Goal: Information Seeking & Learning: Learn about a topic

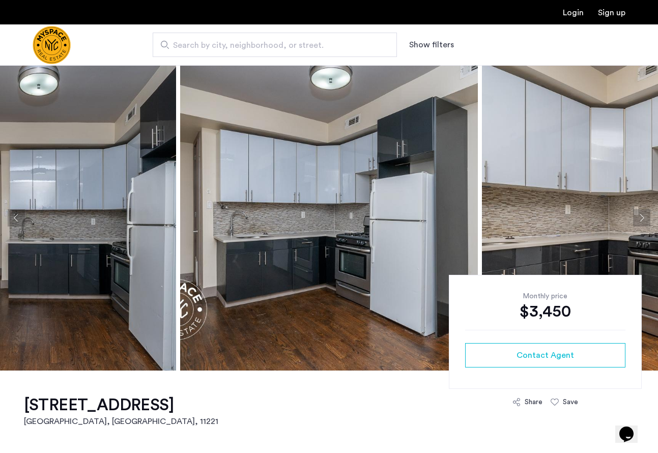
click at [422, 44] on button "Show filters" at bounding box center [431, 45] width 45 height 12
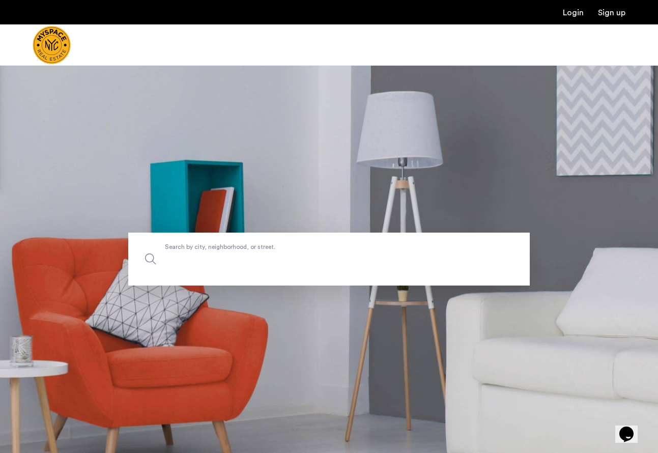
click at [260, 266] on input "Search by city, neighborhood, or street." at bounding box center [328, 259] width 401 height 53
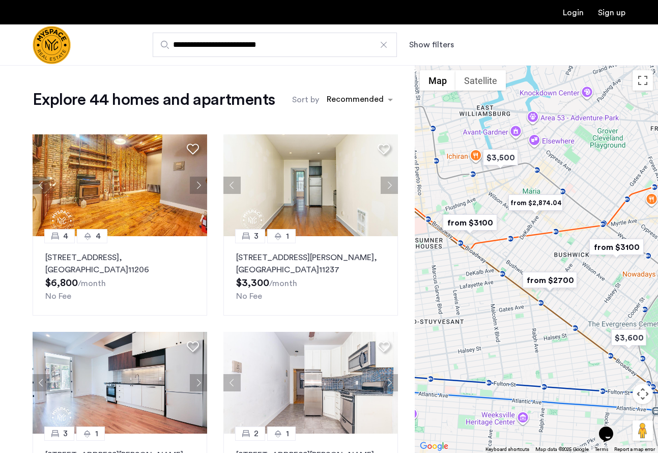
click at [426, 50] on button "Show filters" at bounding box center [431, 45] width 45 height 12
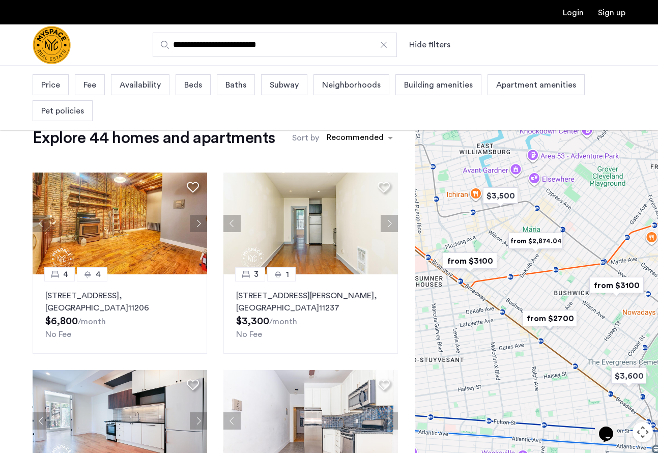
click at [158, 85] on span "Availability" at bounding box center [140, 85] width 41 height 12
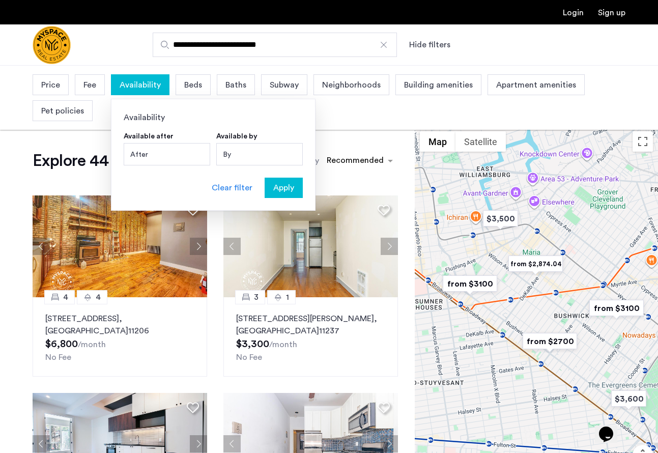
click at [154, 153] on div "After" at bounding box center [167, 154] width 86 height 22
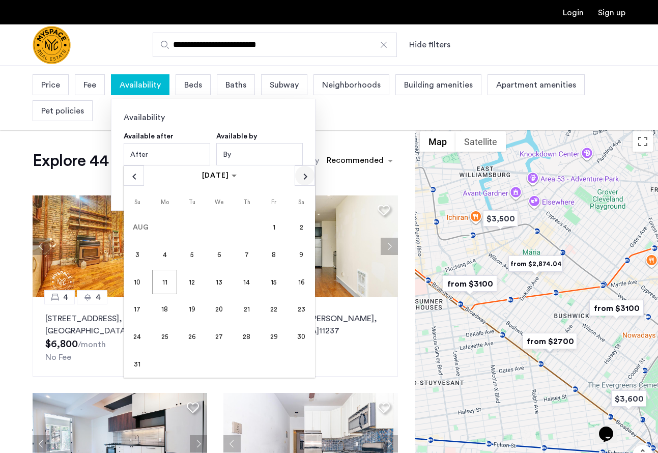
click at [309, 178] on span "Next month" at bounding box center [304, 175] width 19 height 19
click at [241, 154] on div "By" at bounding box center [259, 154] width 86 height 22
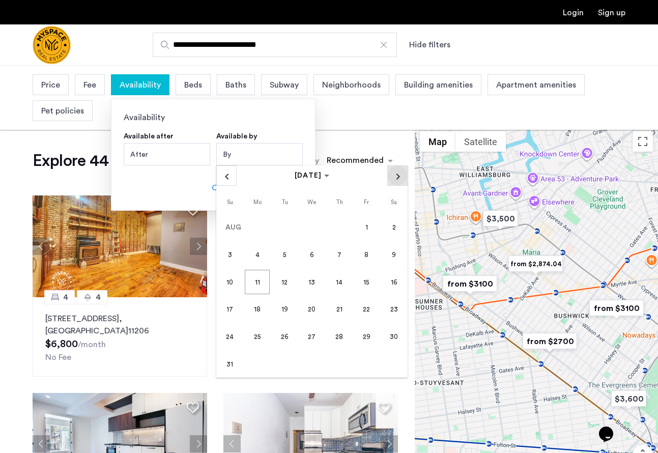
click at [397, 178] on span "Next month" at bounding box center [397, 175] width 19 height 19
click at [315, 223] on span "1" at bounding box center [312, 227] width 24 height 24
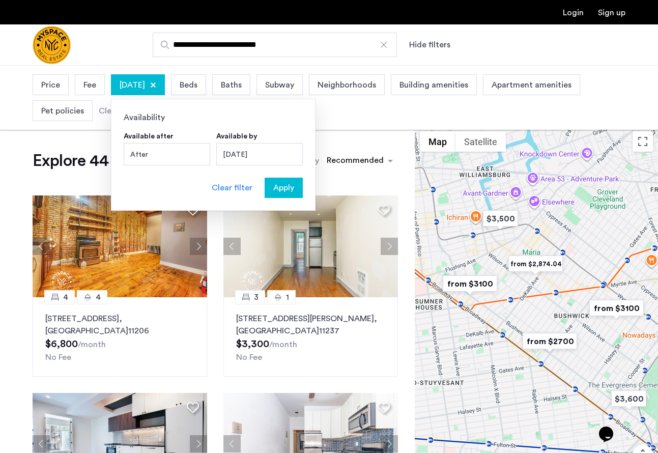
click at [278, 188] on span "Apply" at bounding box center [283, 188] width 21 height 12
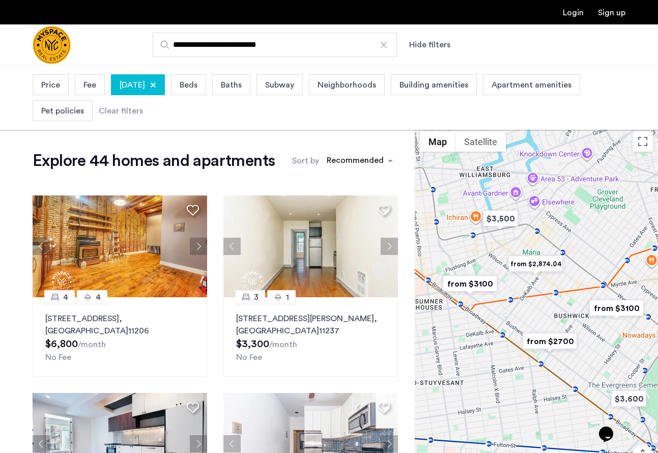
click at [156, 86] on div at bounding box center [153, 85] width 6 height 6
click at [147, 86] on span "Availability" at bounding box center [140, 85] width 41 height 12
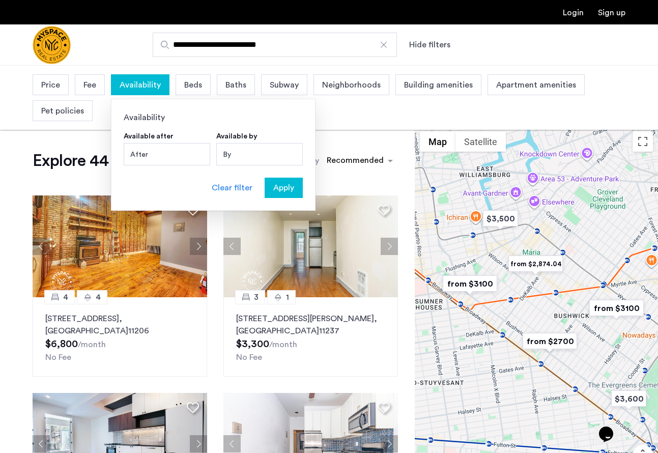
click at [157, 152] on div "After" at bounding box center [167, 154] width 86 height 22
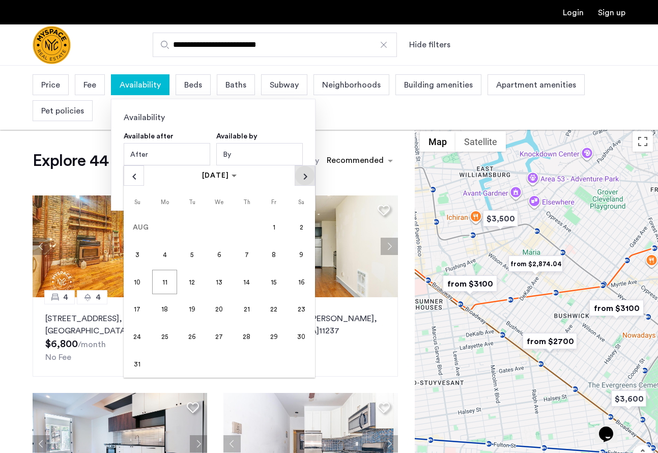
click at [301, 174] on span "Next month" at bounding box center [304, 175] width 19 height 19
click at [193, 359] on span "30" at bounding box center [192, 364] width 24 height 24
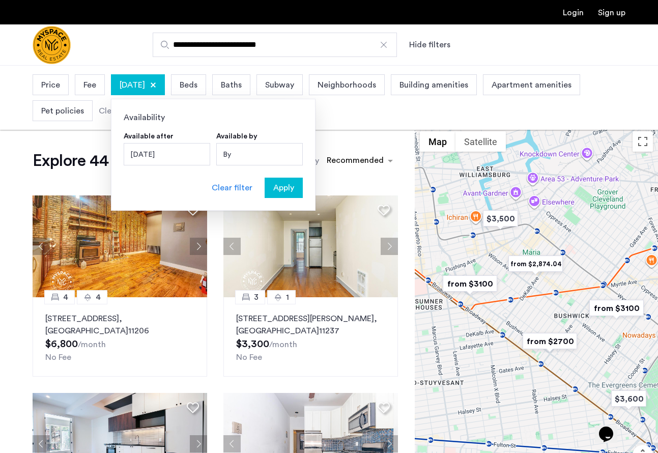
click at [287, 186] on span "Apply" at bounding box center [283, 188] width 21 height 12
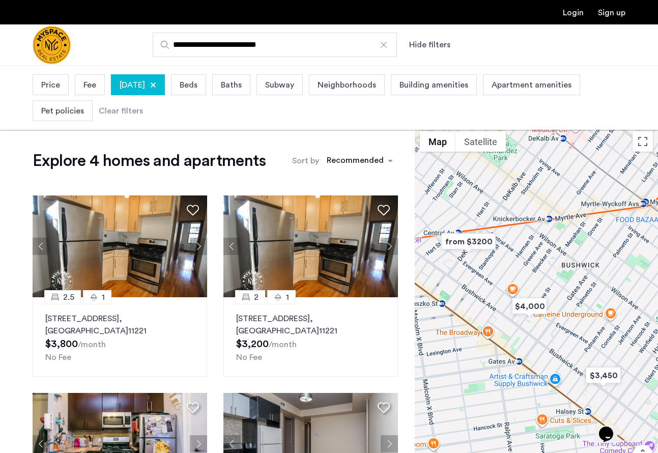
click at [156, 84] on div at bounding box center [153, 85] width 6 height 6
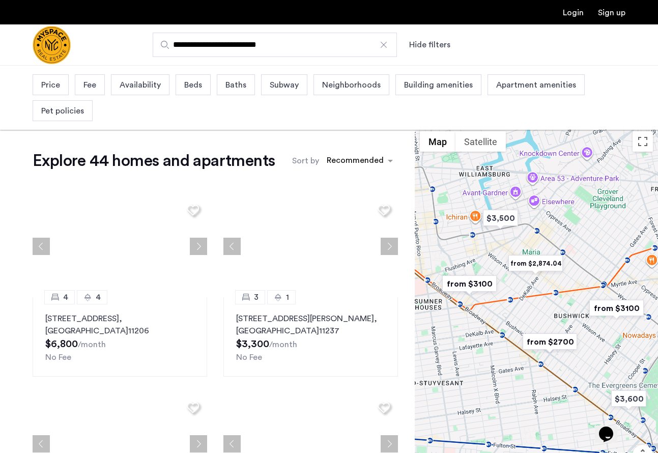
click at [145, 82] on span "Availability" at bounding box center [140, 85] width 41 height 12
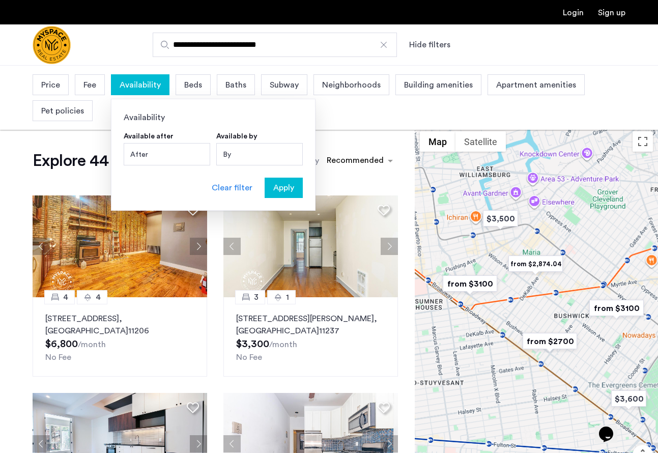
click at [171, 149] on div "After" at bounding box center [167, 154] width 86 height 22
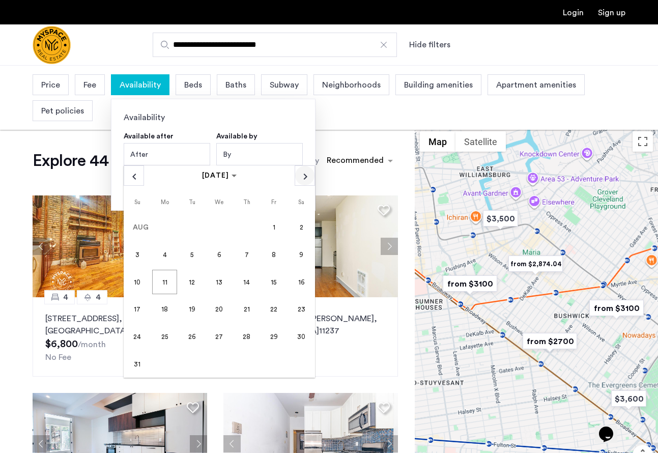
click at [303, 171] on span "Next month" at bounding box center [304, 175] width 19 height 19
click at [217, 231] on span "1" at bounding box center [219, 227] width 24 height 24
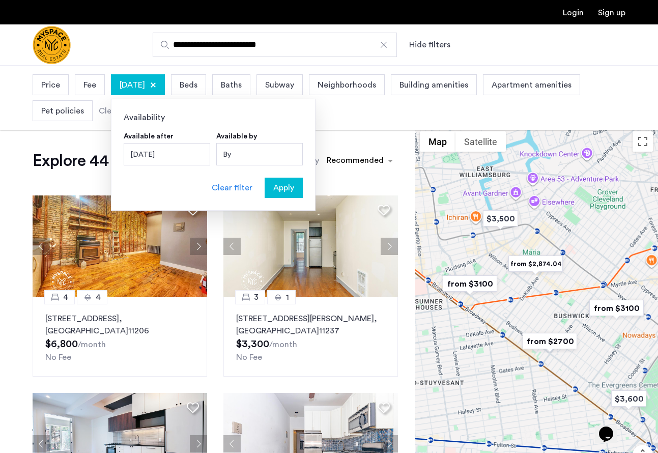
click at [291, 185] on span "Apply" at bounding box center [283, 188] width 21 height 12
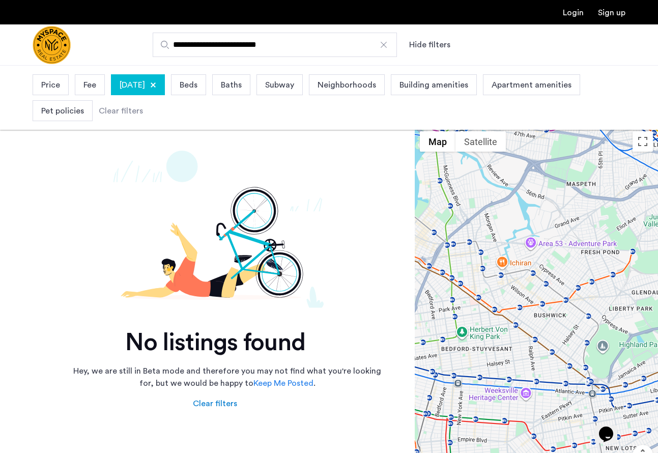
click at [165, 89] on div "October 1, 2025" at bounding box center [138, 84] width 54 height 21
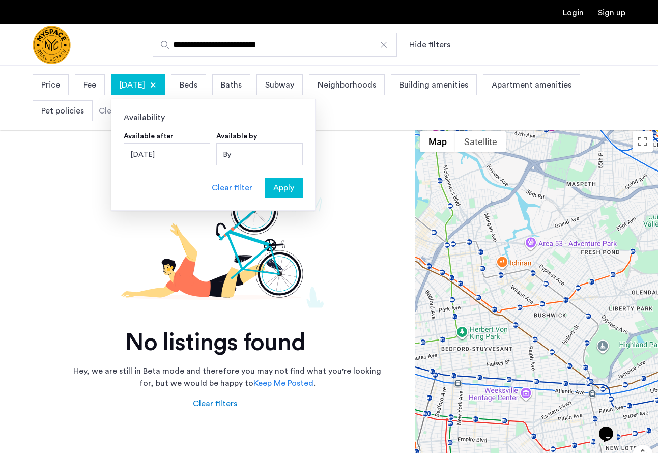
click at [193, 160] on div "October 1, 2025" at bounding box center [167, 154] width 86 height 22
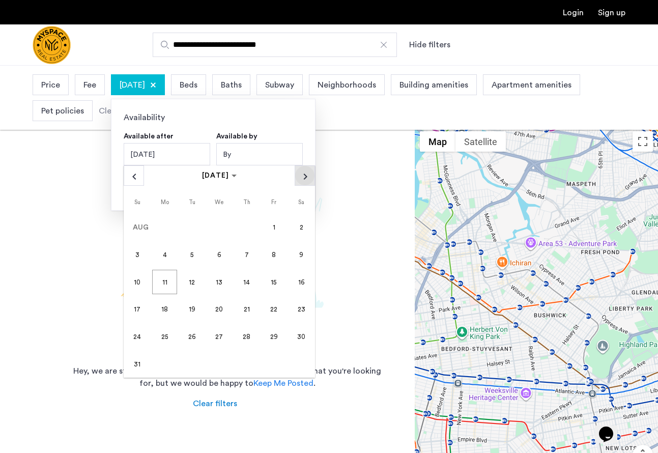
click at [308, 175] on span "Next month" at bounding box center [304, 175] width 19 height 19
click at [192, 357] on span "30" at bounding box center [192, 364] width 24 height 24
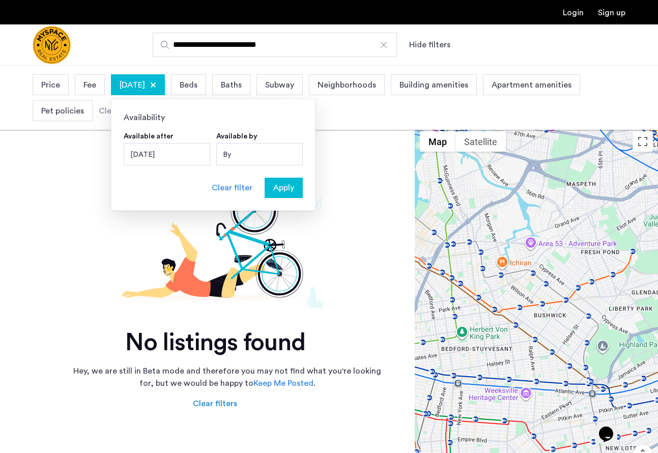
click at [285, 182] on span "Apply" at bounding box center [283, 188] width 21 height 12
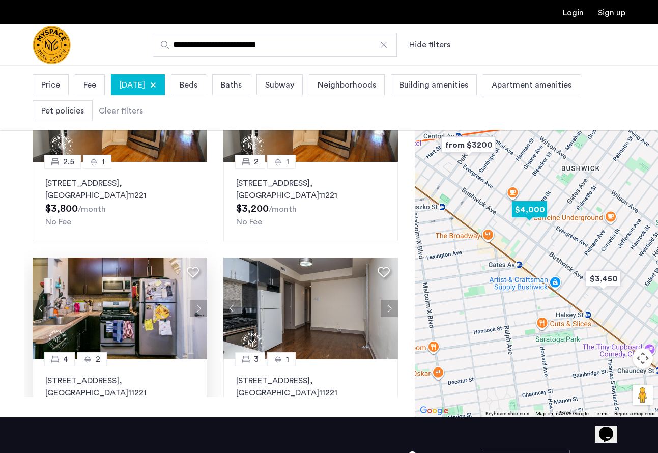
scroll to position [50, 0]
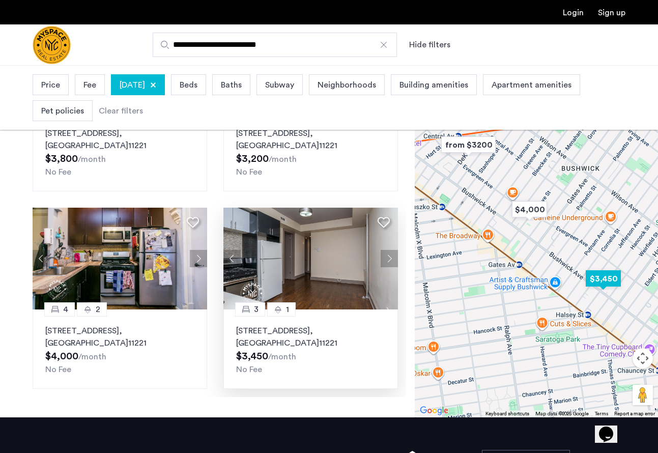
click at [254, 334] on p "1223 Bushwick Ave, Unit 5B, Brooklyn , NY 11221" at bounding box center [310, 337] width 149 height 24
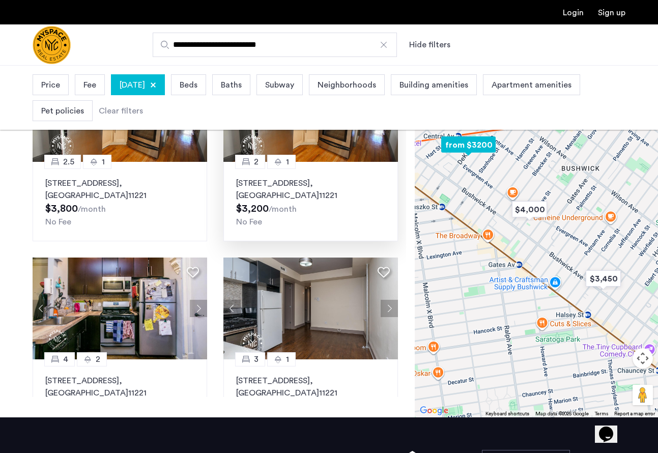
scroll to position [0, 0]
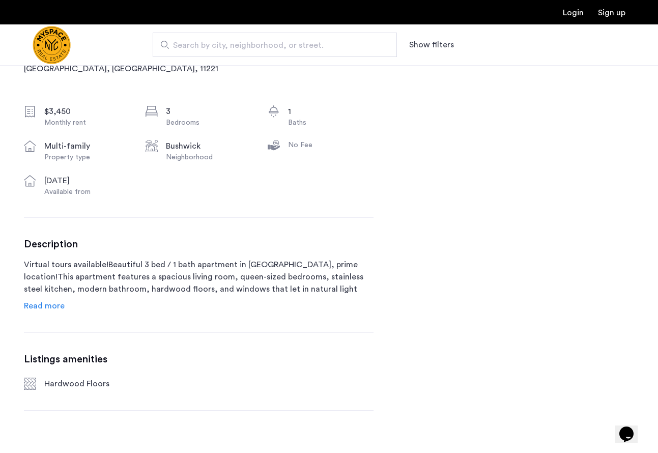
scroll to position [538, 0]
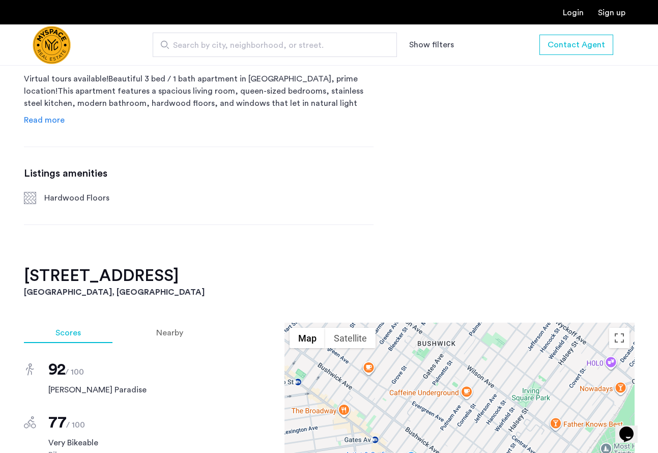
click at [44, 119] on span "Read more" at bounding box center [44, 120] width 41 height 8
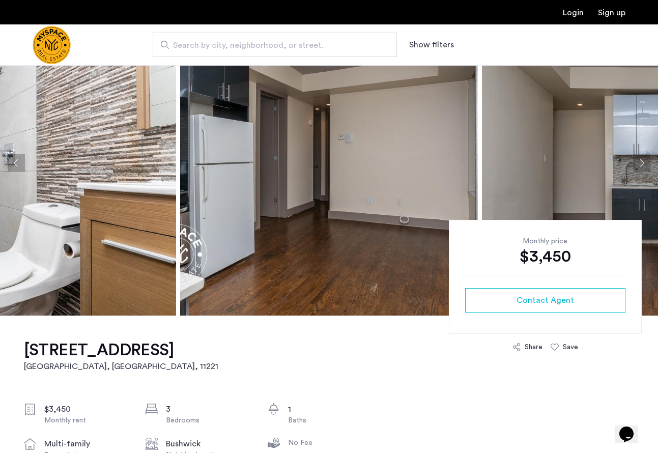
scroll to position [0, 0]
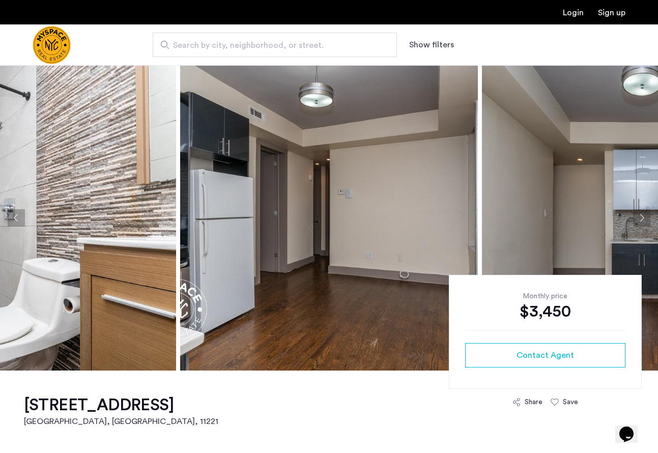
click at [645, 218] on button "Next apartment" at bounding box center [641, 217] width 17 height 17
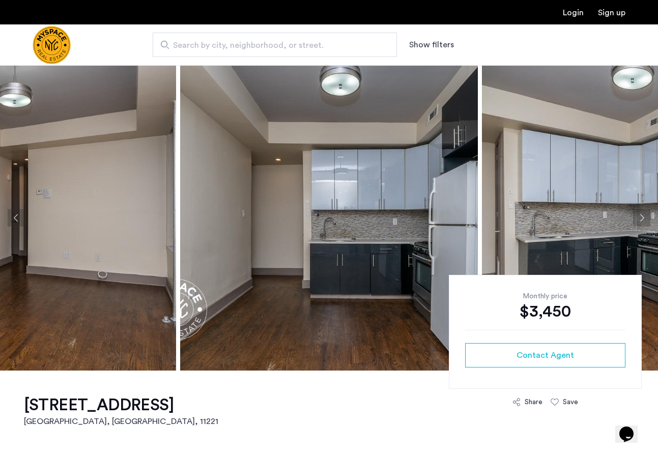
click at [645, 218] on button "Next apartment" at bounding box center [641, 217] width 17 height 17
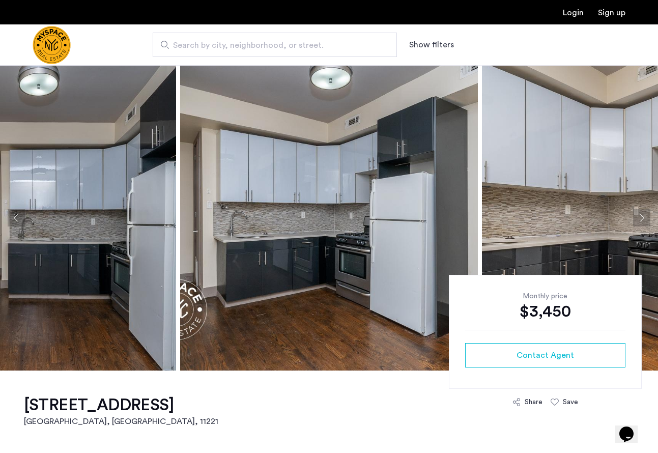
click at [352, 43] on span "Search by city, neighborhood, or street." at bounding box center [270, 45] width 195 height 12
click at [352, 43] on input "Search by city, neighborhood, or street." at bounding box center [275, 45] width 244 height 24
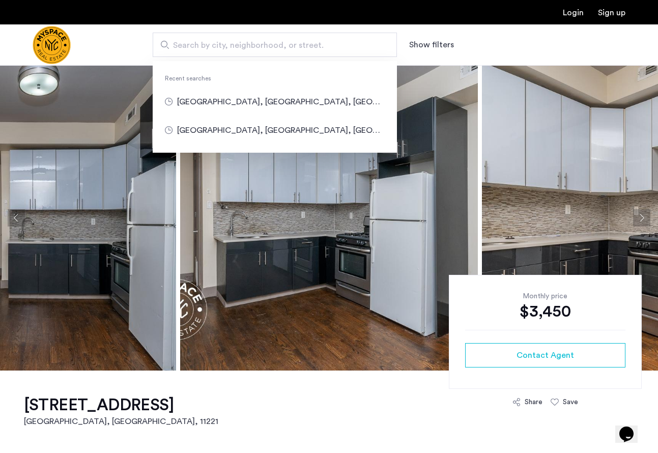
type input "**********"
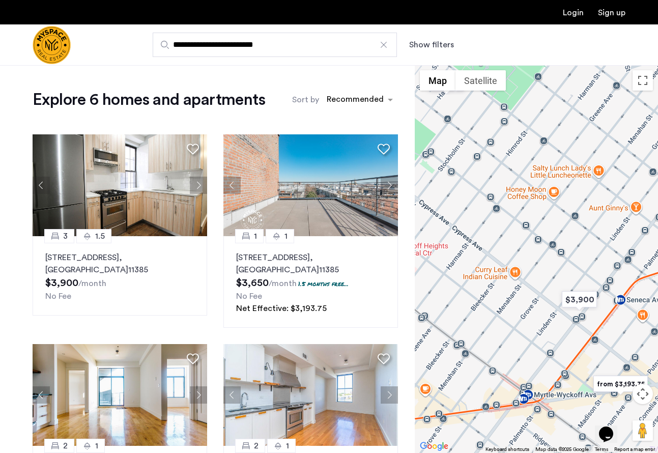
click at [438, 48] on button "Show filters" at bounding box center [431, 45] width 45 height 12
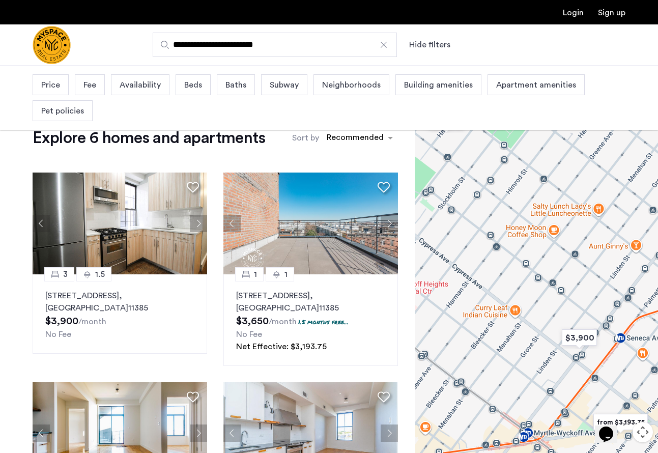
click at [150, 77] on div "Availability" at bounding box center [140, 84] width 59 height 21
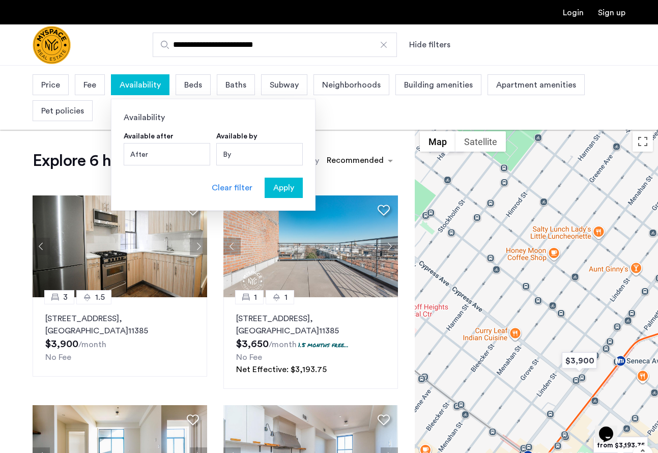
click at [162, 155] on div "After" at bounding box center [167, 154] width 86 height 22
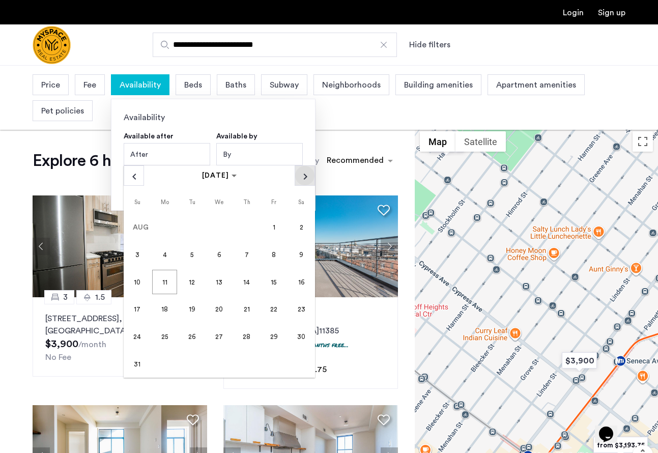
click at [304, 176] on span "Next month" at bounding box center [304, 175] width 19 height 19
click at [194, 362] on span "30" at bounding box center [192, 364] width 24 height 24
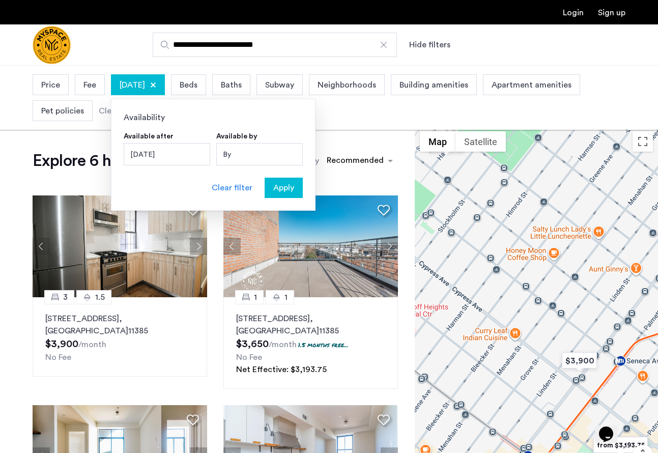
click at [277, 187] on span "Apply" at bounding box center [283, 188] width 21 height 12
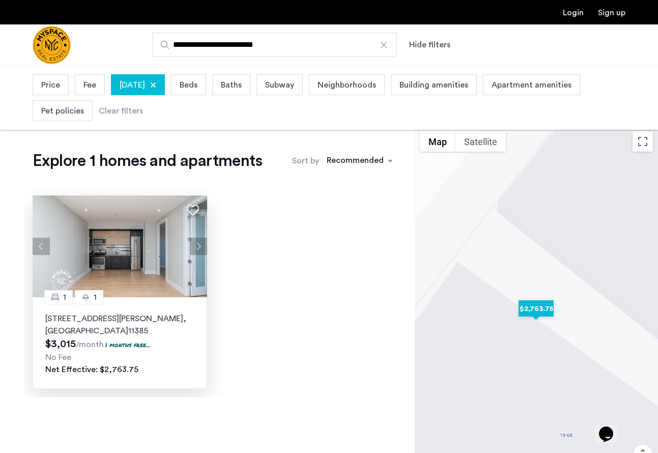
click at [149, 317] on p "1874 Hart St, Unit 4B, Ridgewood , NY 11385" at bounding box center [119, 324] width 149 height 24
click at [332, 247] on div "1 1 1874 Hart St, Unit 4B, Ridgewood , NY 11385 $3,015 /month 1 months free... …" at bounding box center [215, 292] width 382 height 210
click at [145, 88] on span "September 30, 2025" at bounding box center [132, 85] width 25 height 12
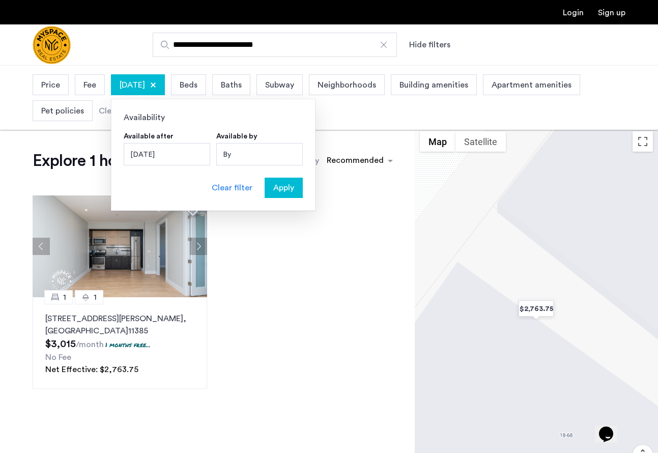
click at [187, 154] on div "September 30, 2025" at bounding box center [167, 154] width 86 height 22
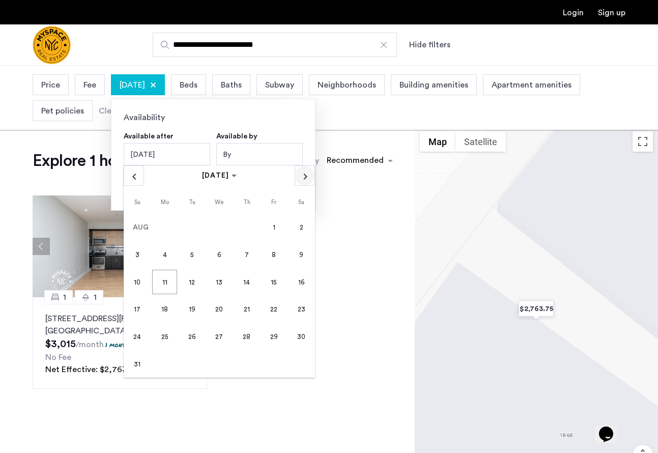
click at [297, 177] on span "Next month" at bounding box center [304, 175] width 19 height 19
click at [302, 178] on span "Next month" at bounding box center [304, 175] width 19 height 19
click at [227, 225] on span "1" at bounding box center [219, 227] width 24 height 24
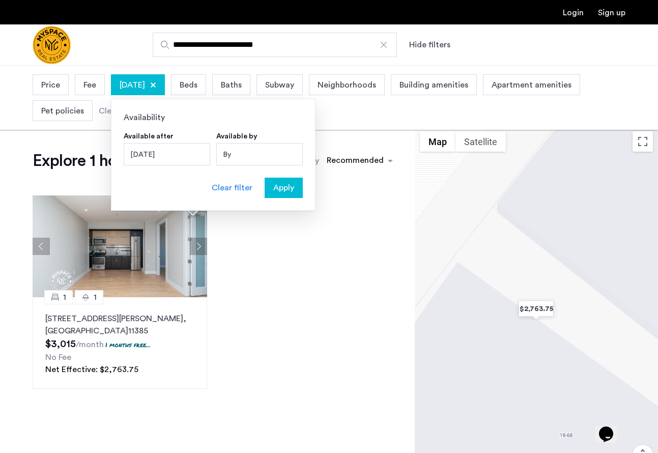
click at [274, 191] on span "Apply" at bounding box center [283, 188] width 21 height 12
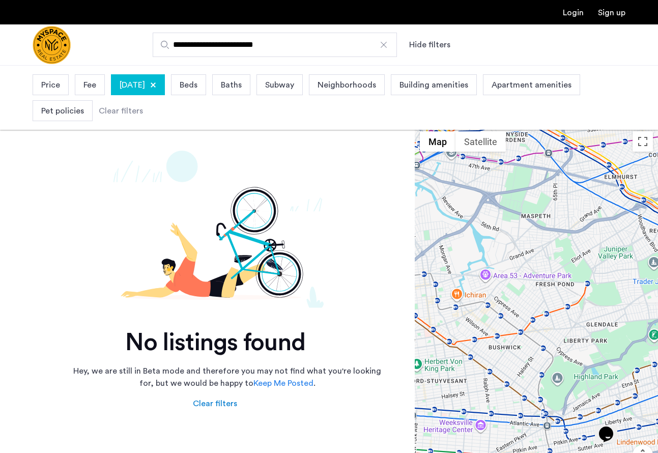
click at [156, 84] on div at bounding box center [153, 85] width 6 height 6
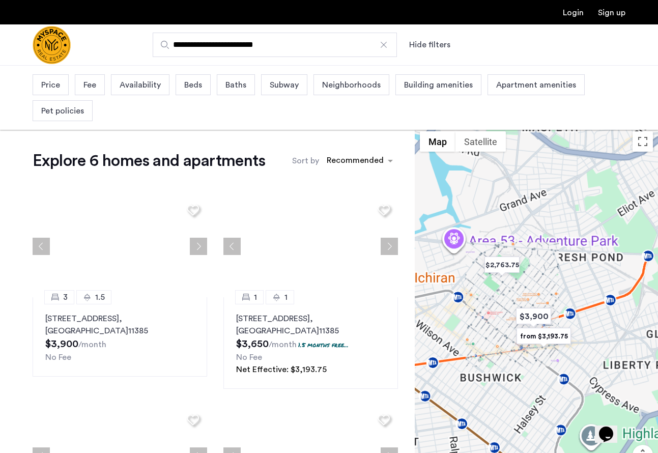
click at [159, 85] on span "Availability" at bounding box center [140, 85] width 41 height 12
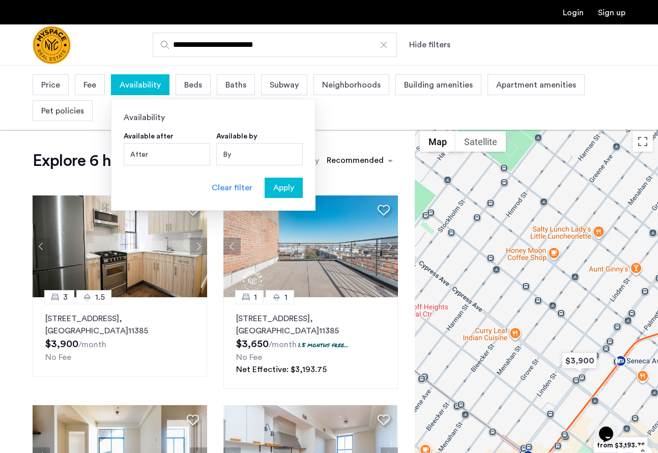
click at [167, 160] on div "After" at bounding box center [167, 154] width 86 height 22
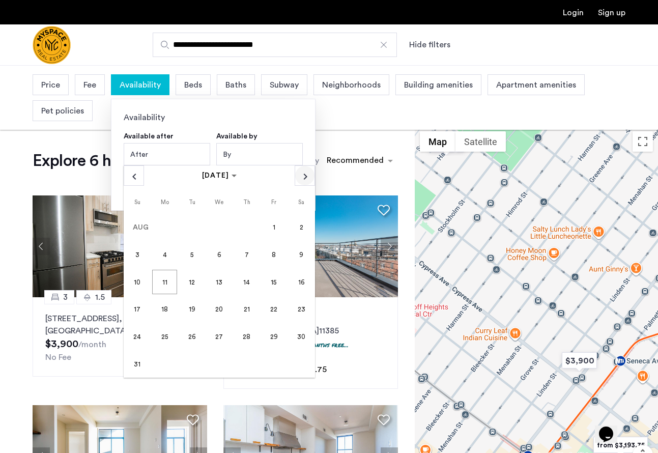
click at [307, 181] on span "Next month" at bounding box center [304, 175] width 19 height 19
click at [268, 337] on span "31" at bounding box center [274, 336] width 24 height 24
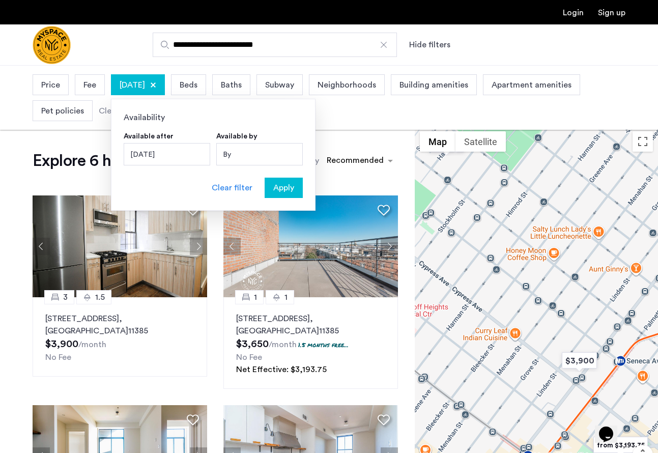
click at [283, 189] on span "Apply" at bounding box center [283, 188] width 21 height 12
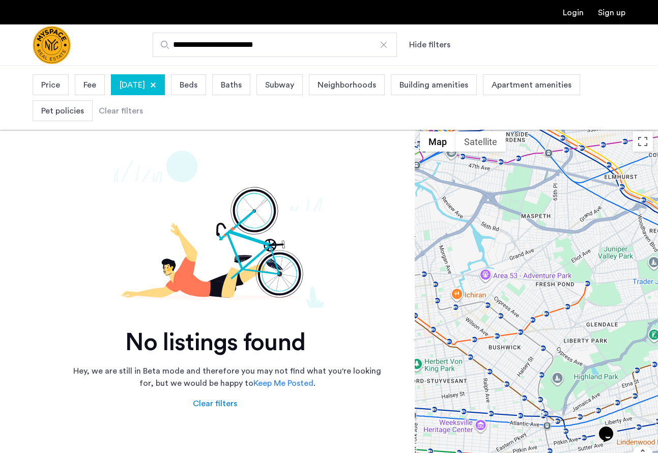
click at [156, 82] on div at bounding box center [153, 85] width 6 height 6
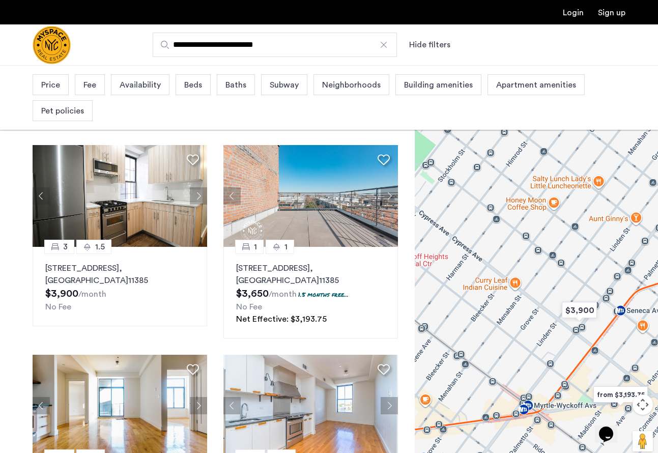
click at [205, 85] on div "Beds" at bounding box center [193, 84] width 35 height 21
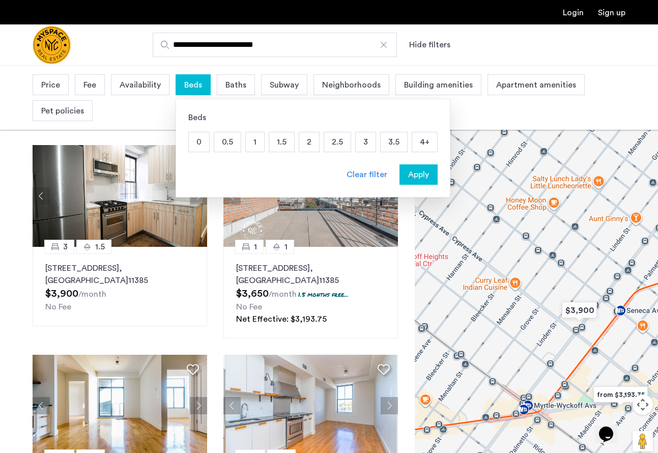
click at [368, 145] on p "3" at bounding box center [366, 141] width 20 height 19
click at [430, 176] on div "Apply" at bounding box center [418, 174] width 32 height 12
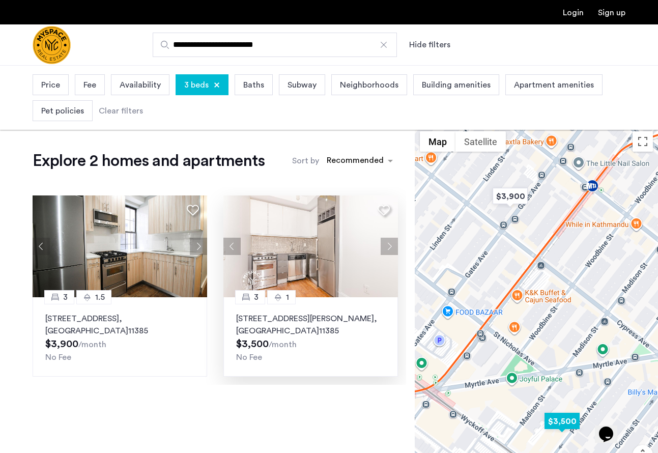
click at [298, 326] on p "16-25 Putnam Ave, Unit 5K, Flushing , NY 11385" at bounding box center [310, 324] width 149 height 24
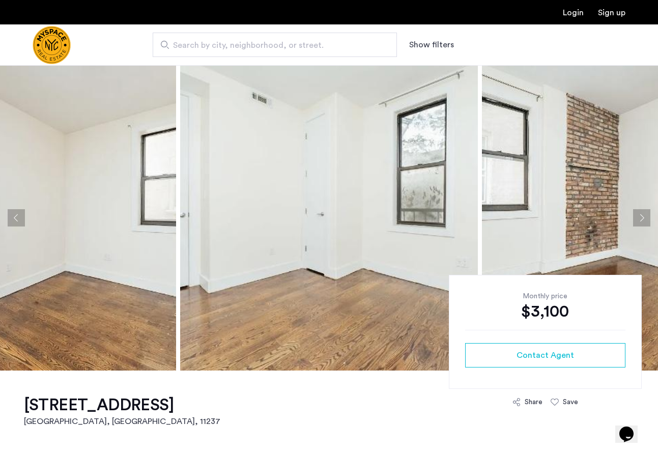
scroll to position [263, 0]
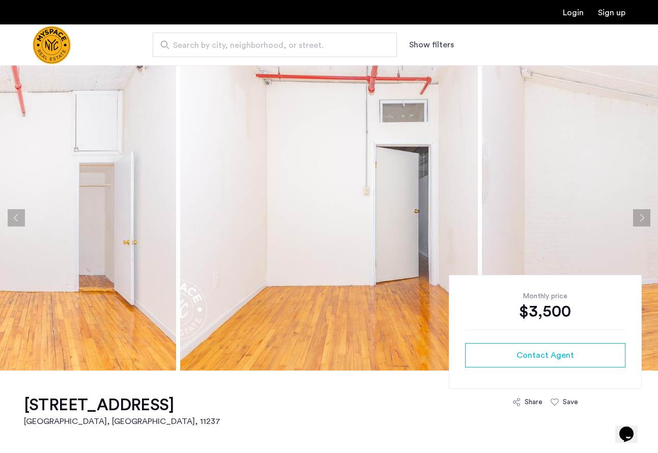
click at [641, 215] on button "Next apartment" at bounding box center [641, 217] width 17 height 17
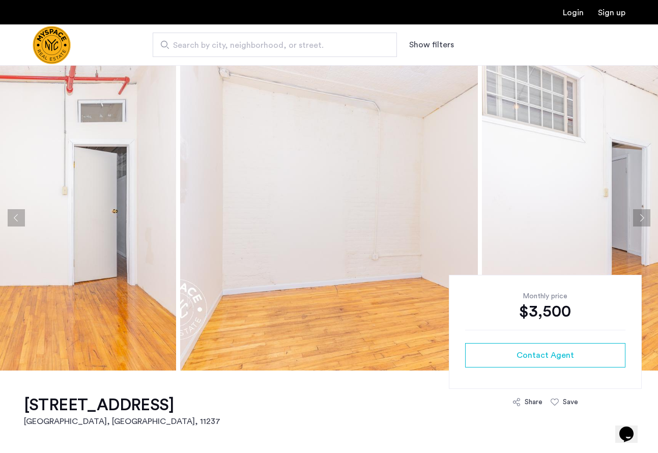
click at [641, 215] on button "Next apartment" at bounding box center [641, 217] width 17 height 17
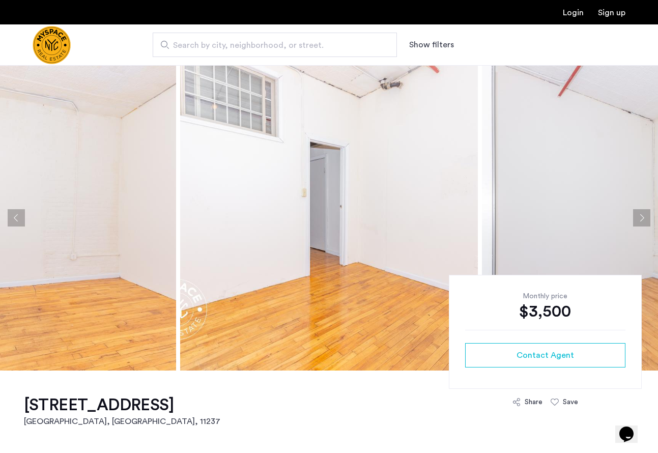
click at [641, 215] on button "Next apartment" at bounding box center [641, 217] width 17 height 17
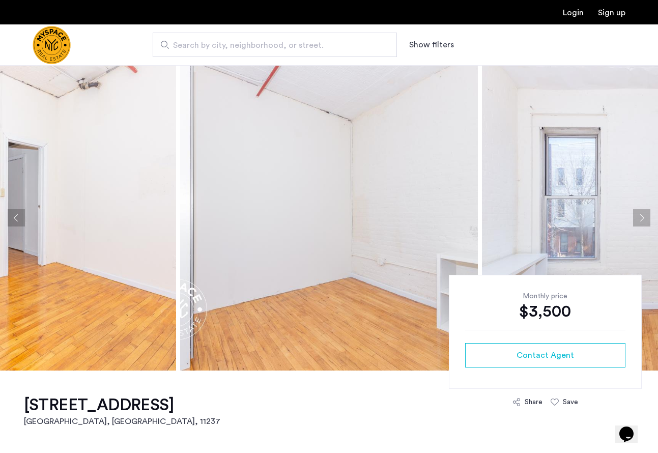
click at [641, 215] on button "Next apartment" at bounding box center [641, 217] width 17 height 17
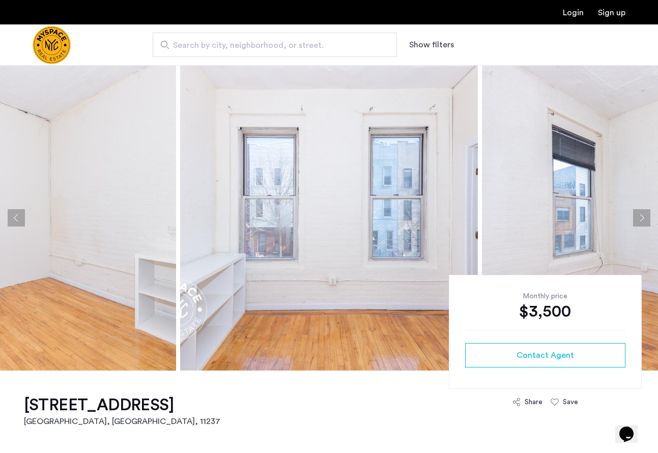
click at [641, 215] on button "Next apartment" at bounding box center [641, 217] width 17 height 17
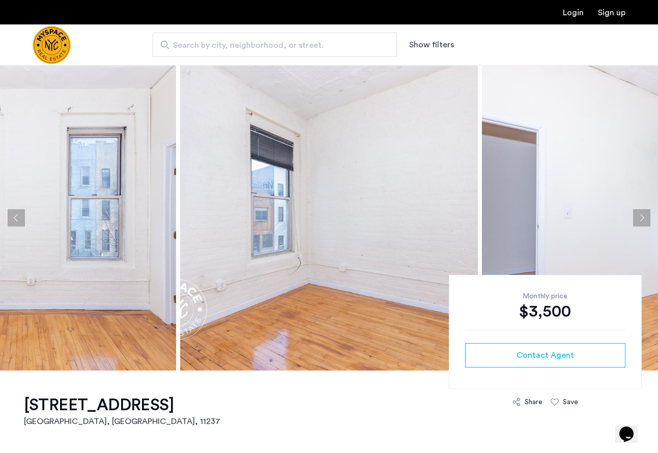
click at [641, 215] on button "Next apartment" at bounding box center [641, 217] width 17 height 17
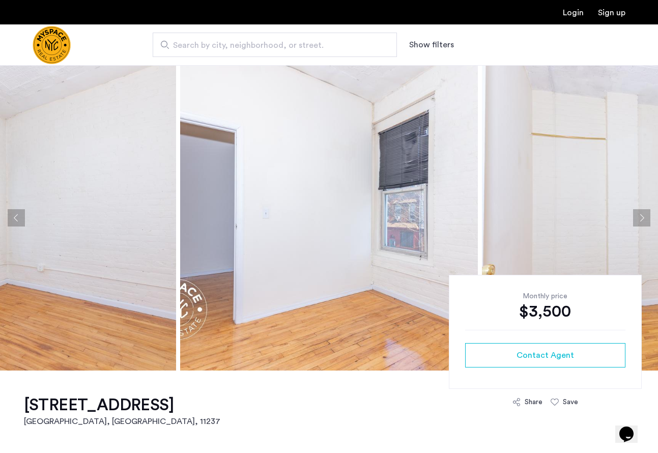
click at [641, 215] on button "Next apartment" at bounding box center [641, 217] width 17 height 17
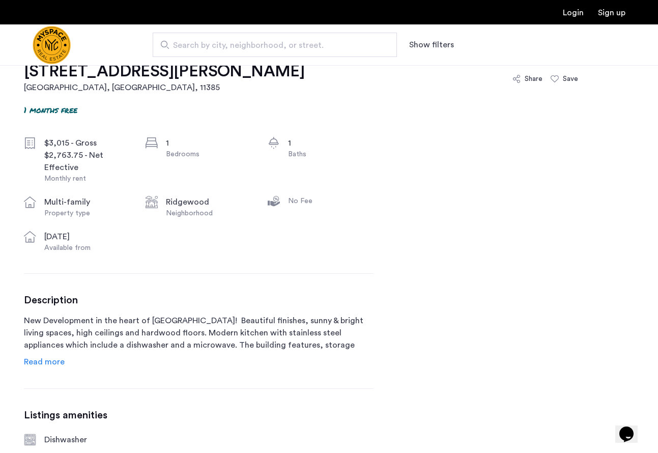
scroll to position [358, 0]
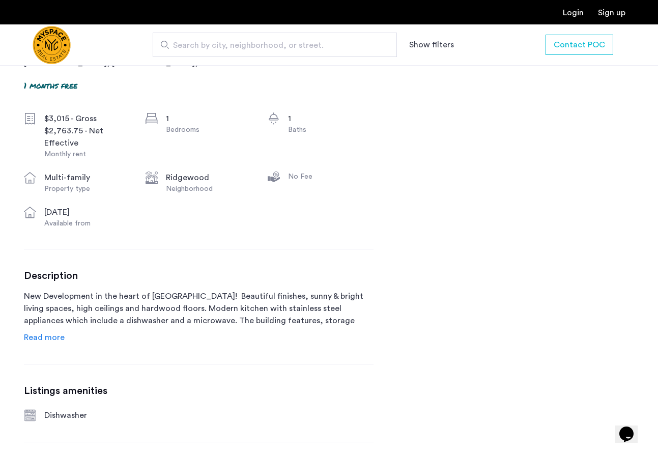
click at [47, 339] on span "Read more" at bounding box center [44, 337] width 41 height 8
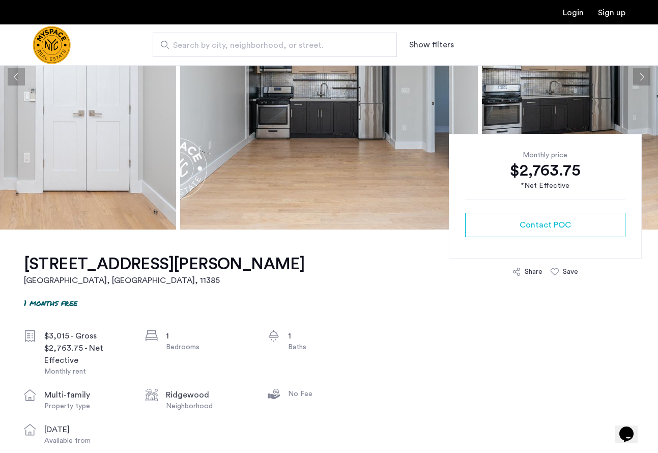
scroll to position [0, 0]
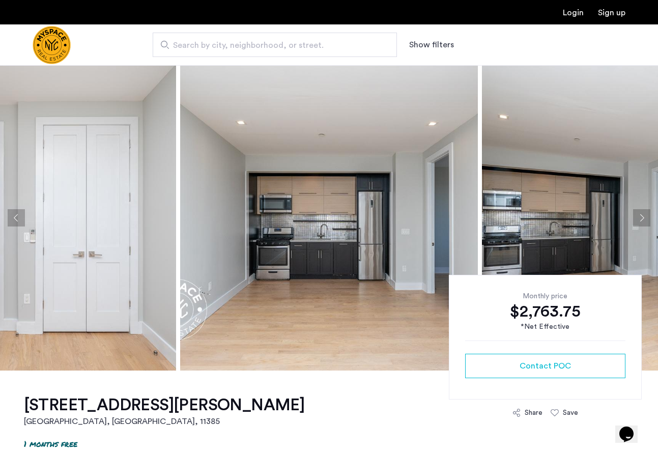
click at [637, 220] on button "Next apartment" at bounding box center [641, 217] width 17 height 17
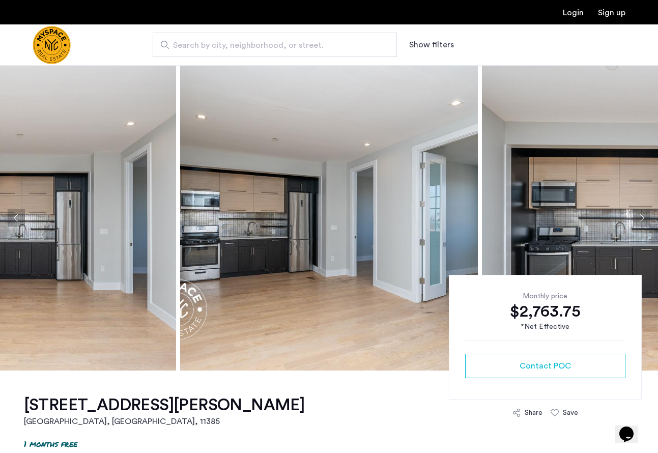
click at [637, 219] on button "Next apartment" at bounding box center [641, 217] width 17 height 17
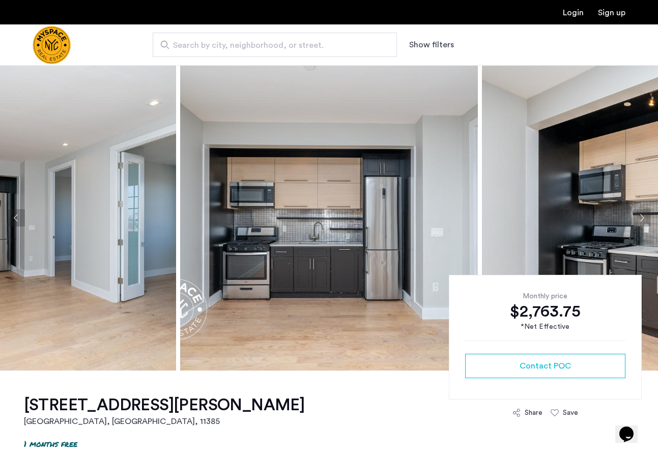
click at [637, 219] on button "Next apartment" at bounding box center [641, 217] width 17 height 17
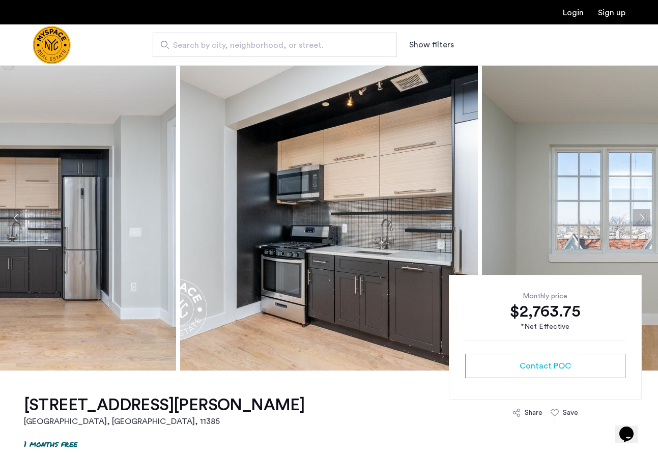
click at [638, 217] on button "Next apartment" at bounding box center [641, 217] width 17 height 17
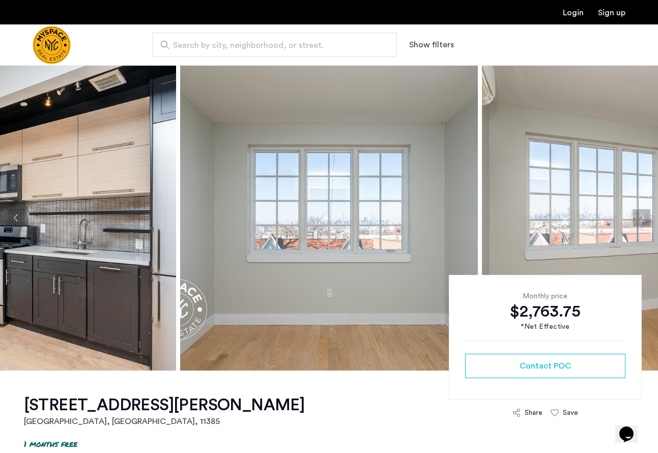
click at [638, 217] on button "Next apartment" at bounding box center [641, 217] width 17 height 17
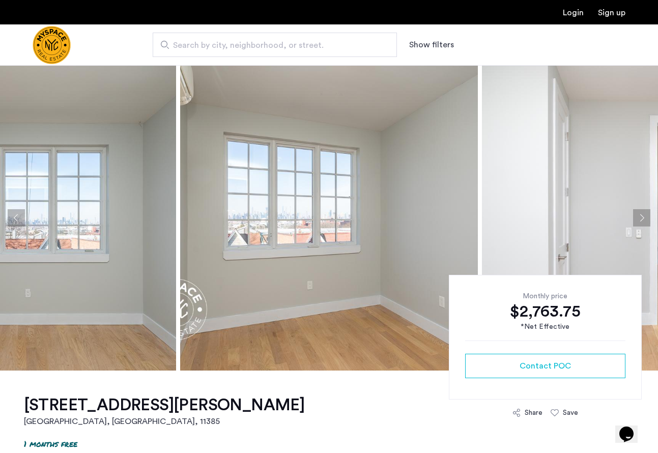
click at [638, 217] on button "Next apartment" at bounding box center [641, 217] width 17 height 17
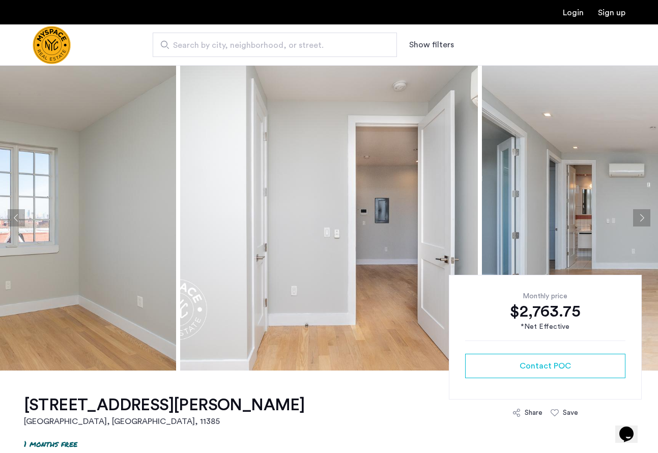
click at [638, 217] on button "Next apartment" at bounding box center [641, 217] width 17 height 17
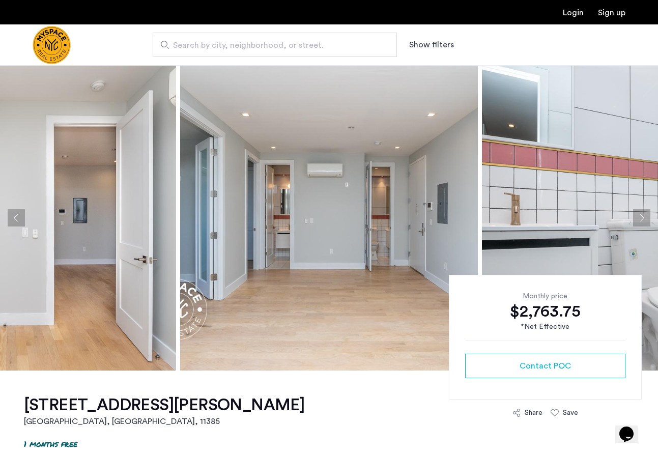
click at [638, 217] on button "Next apartment" at bounding box center [641, 217] width 17 height 17
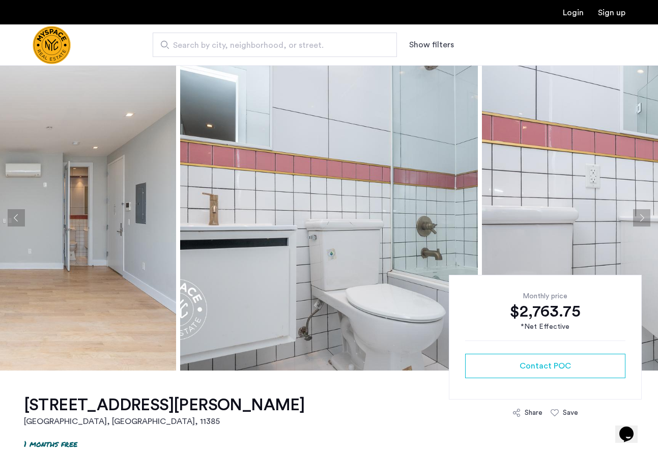
click at [638, 217] on button "Next apartment" at bounding box center [641, 217] width 17 height 17
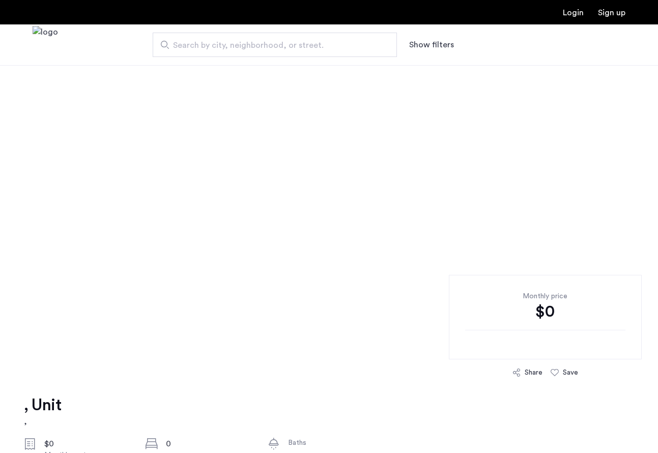
scroll to position [301, 0]
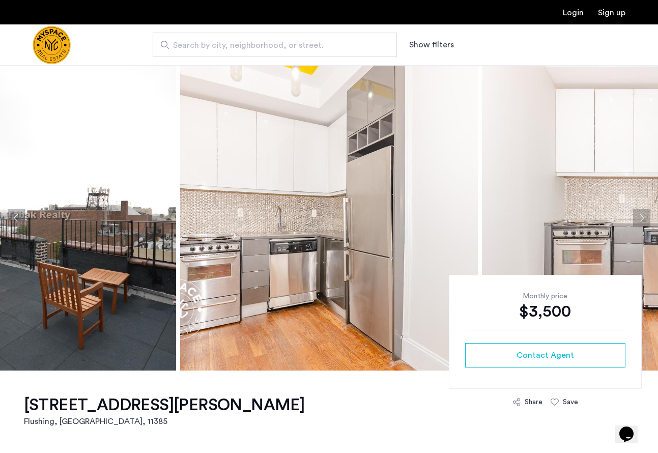
click at [646, 217] on button "Next apartment" at bounding box center [641, 217] width 17 height 17
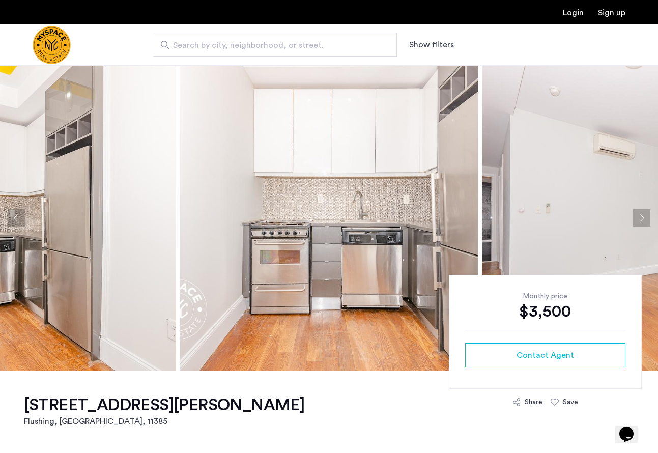
click at [646, 217] on button "Next apartment" at bounding box center [641, 217] width 17 height 17
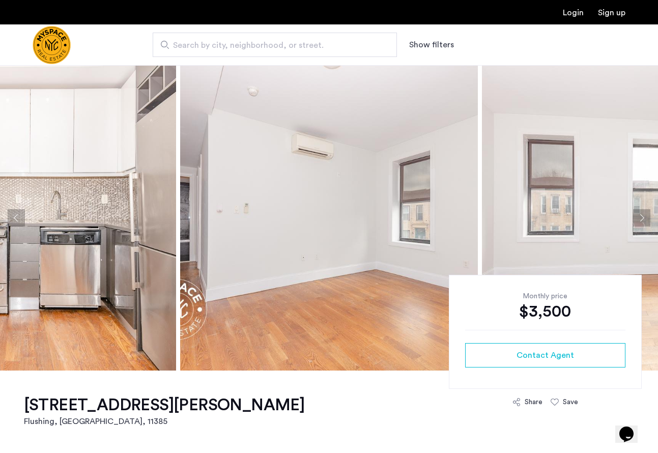
click at [646, 217] on button "Next apartment" at bounding box center [641, 217] width 17 height 17
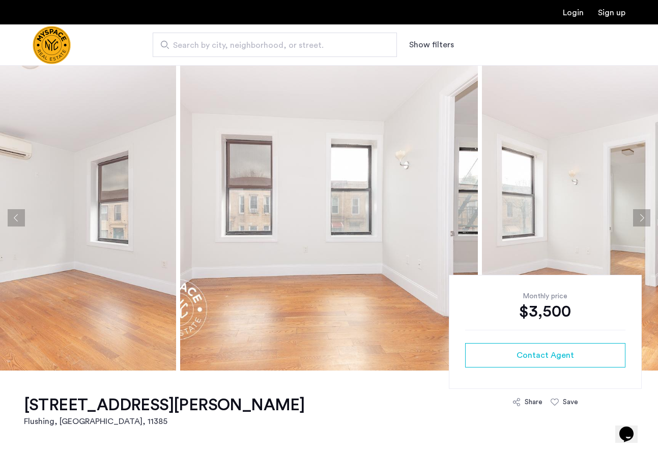
click at [646, 217] on button "Next apartment" at bounding box center [641, 217] width 17 height 17
